Goal: Transaction & Acquisition: Book appointment/travel/reservation

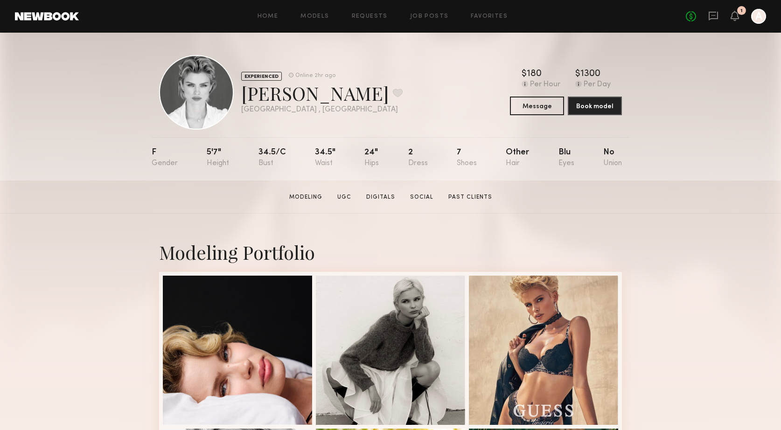
click at [50, 19] on link at bounding box center [47, 16] width 64 height 8
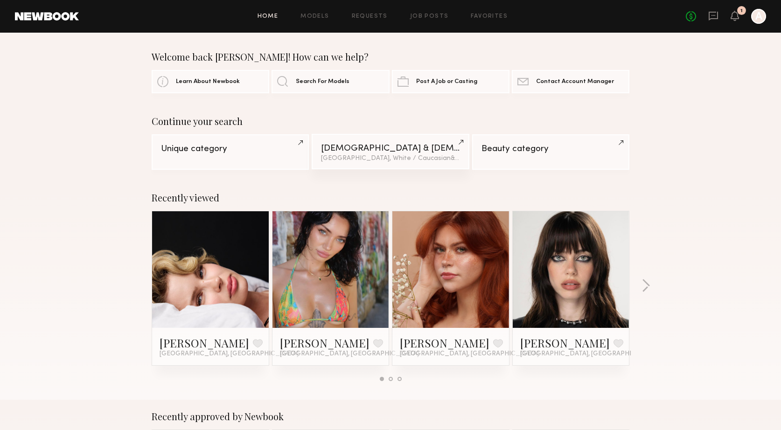
click at [335, 158] on div "Los Angeles, White / Caucasian & 1 other filter + 1" at bounding box center [390, 158] width 138 height 7
click at [558, 291] on link at bounding box center [570, 269] width 57 height 117
click at [643, 285] on button "button" at bounding box center [645, 286] width 9 height 15
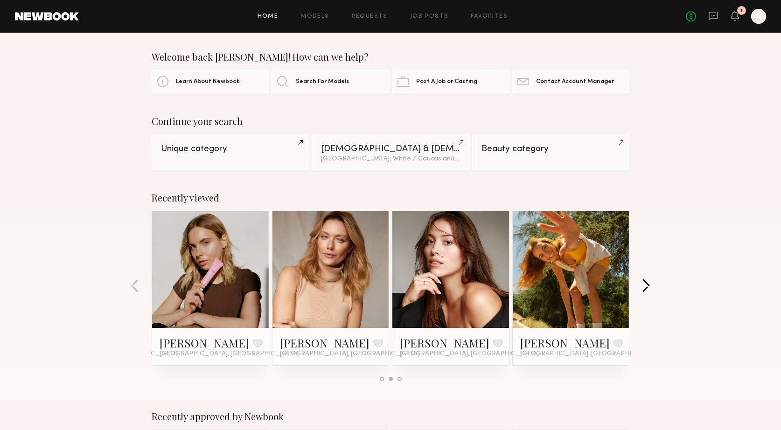
click at [643, 285] on button "button" at bounding box center [645, 286] width 9 height 15
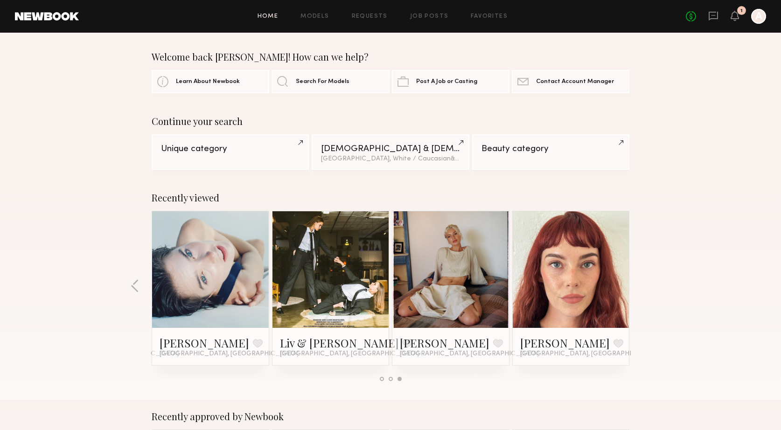
click at [643, 285] on div "Recently viewed Julia L. Favorite Los Angeles, CA Cristina L. Favorite Los Ange…" at bounding box center [390, 290] width 781 height 219
click at [135, 282] on button "button" at bounding box center [135, 286] width 9 height 15
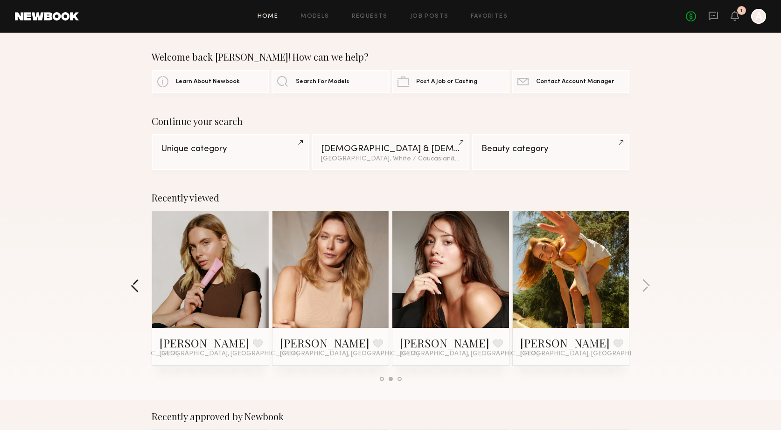
click at [135, 282] on button "button" at bounding box center [135, 286] width 9 height 15
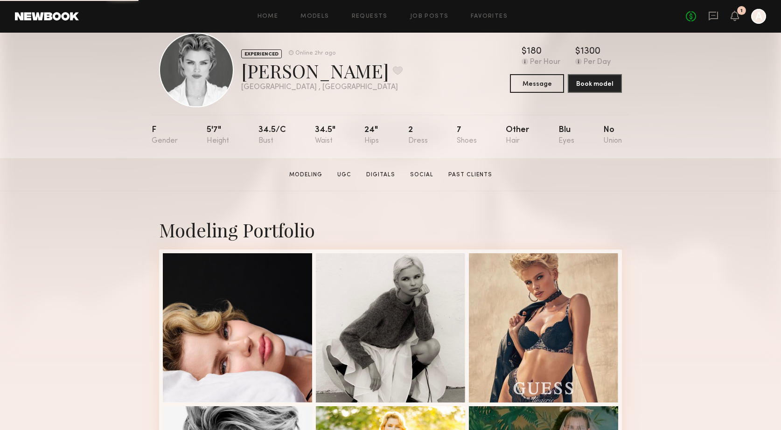
scroll to position [23, 0]
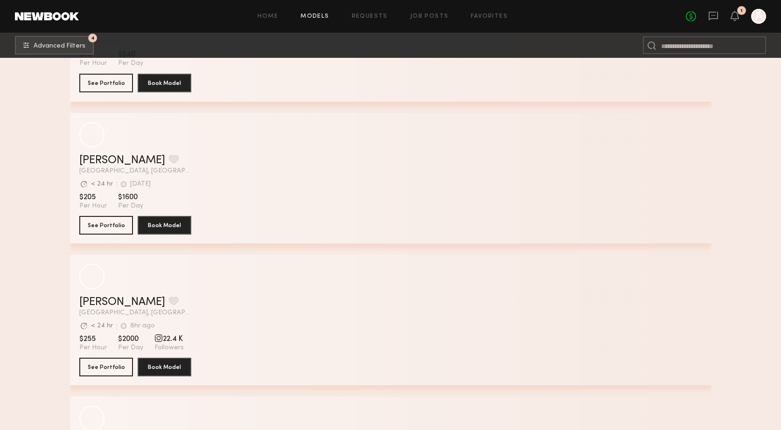
scroll to position [2230, 0]
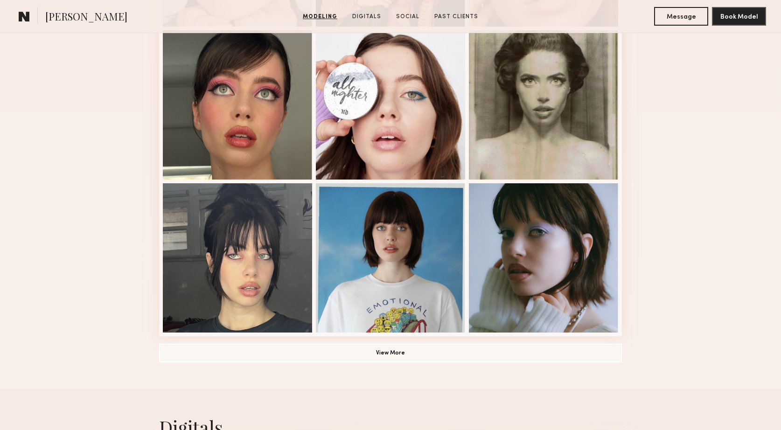
scroll to position [552, 0]
click at [404, 349] on button "View More" at bounding box center [390, 352] width 463 height 19
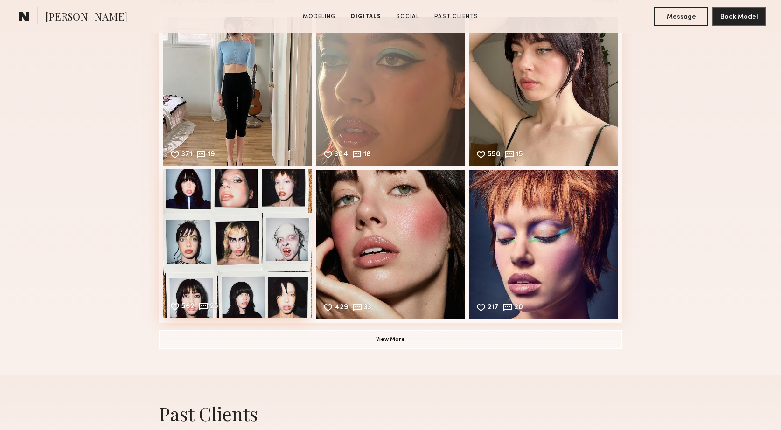
scroll to position [1974, 0]
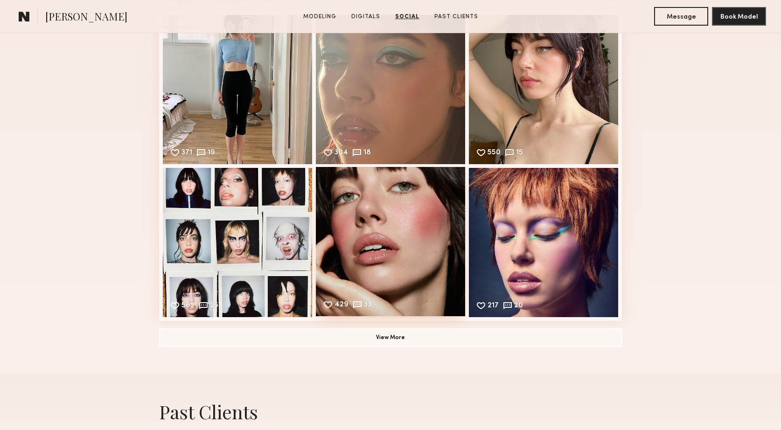
click at [389, 217] on div "429 33 Likes & comments displayed to show model’s engagement" at bounding box center [390, 241] width 149 height 149
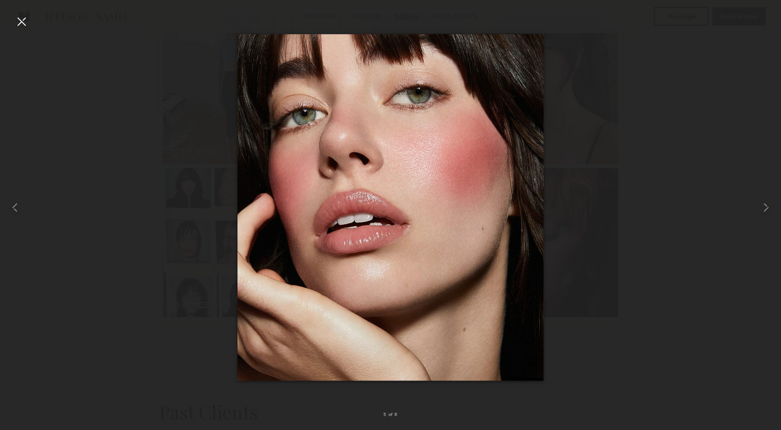
click at [22, 21] on div at bounding box center [21, 21] width 15 height 15
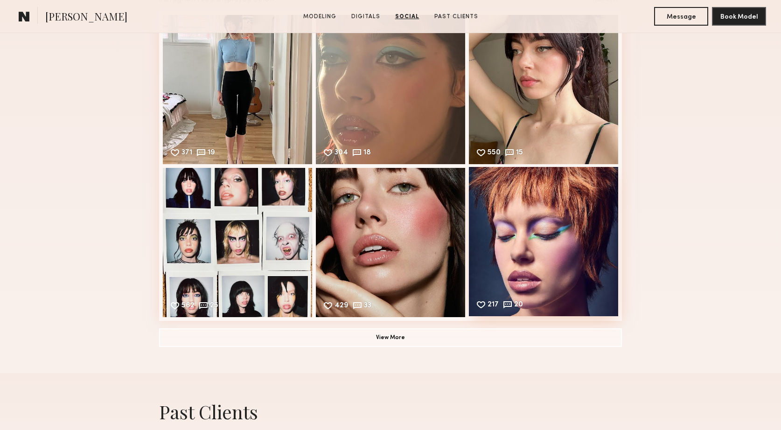
click at [549, 256] on div "217 20 Likes & comments displayed to show model’s engagement" at bounding box center [543, 241] width 149 height 149
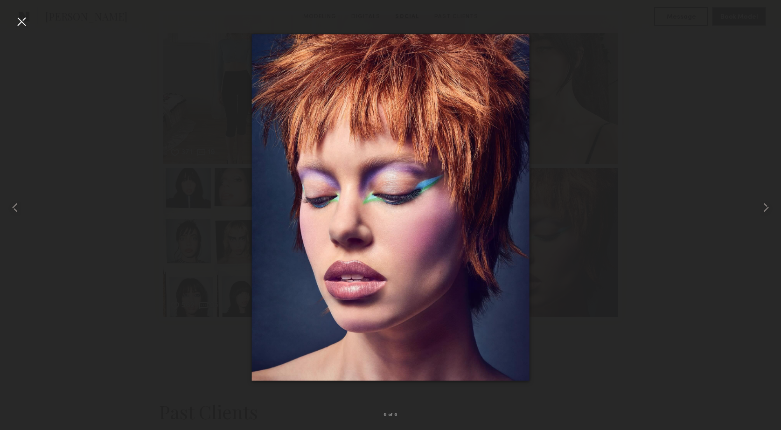
click at [20, 24] on div at bounding box center [21, 21] width 15 height 15
